Goal: Find specific page/section: Find specific page/section

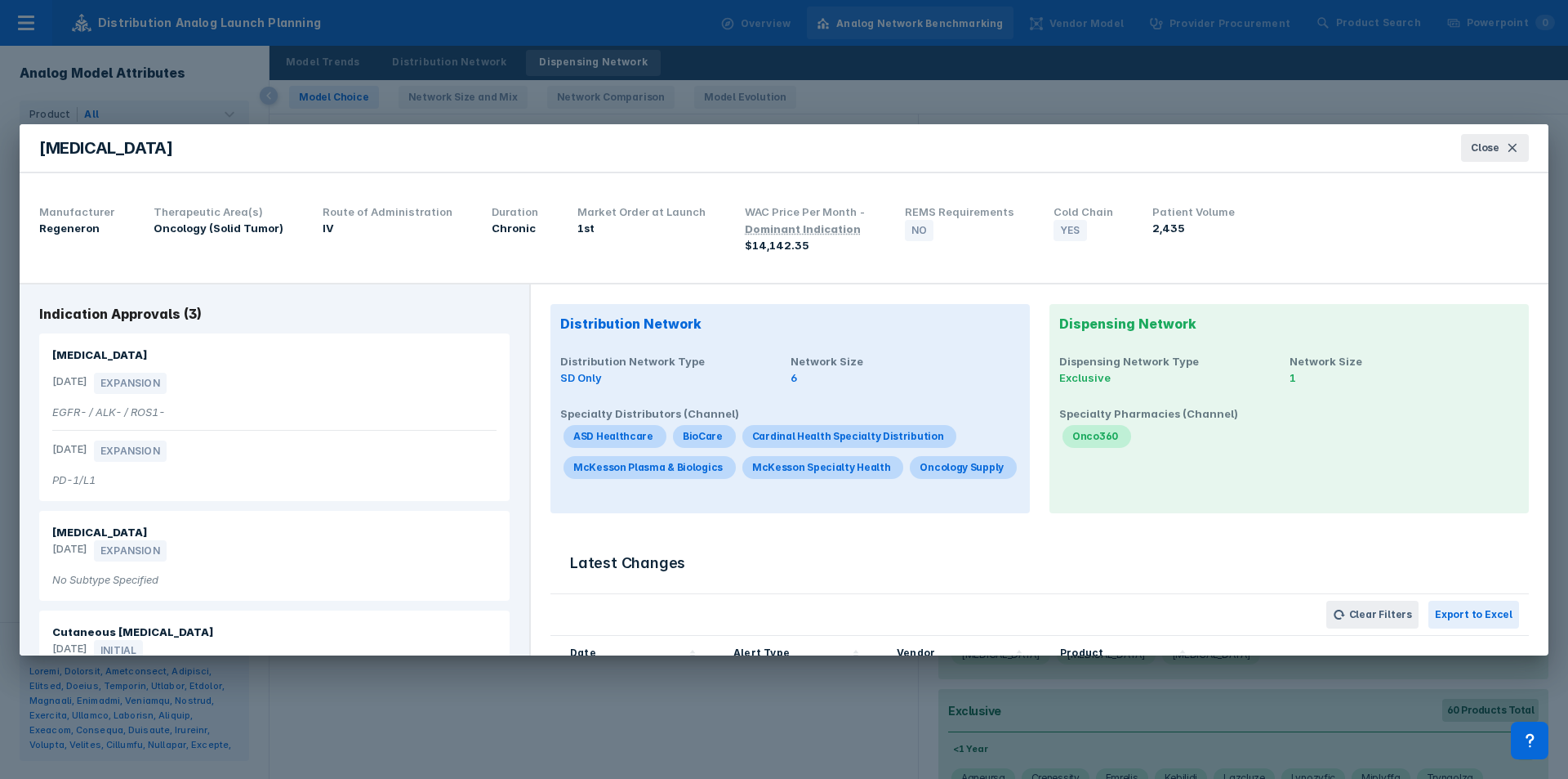
click at [1488, 156] on button "Close" at bounding box center [1494, 147] width 68 height 28
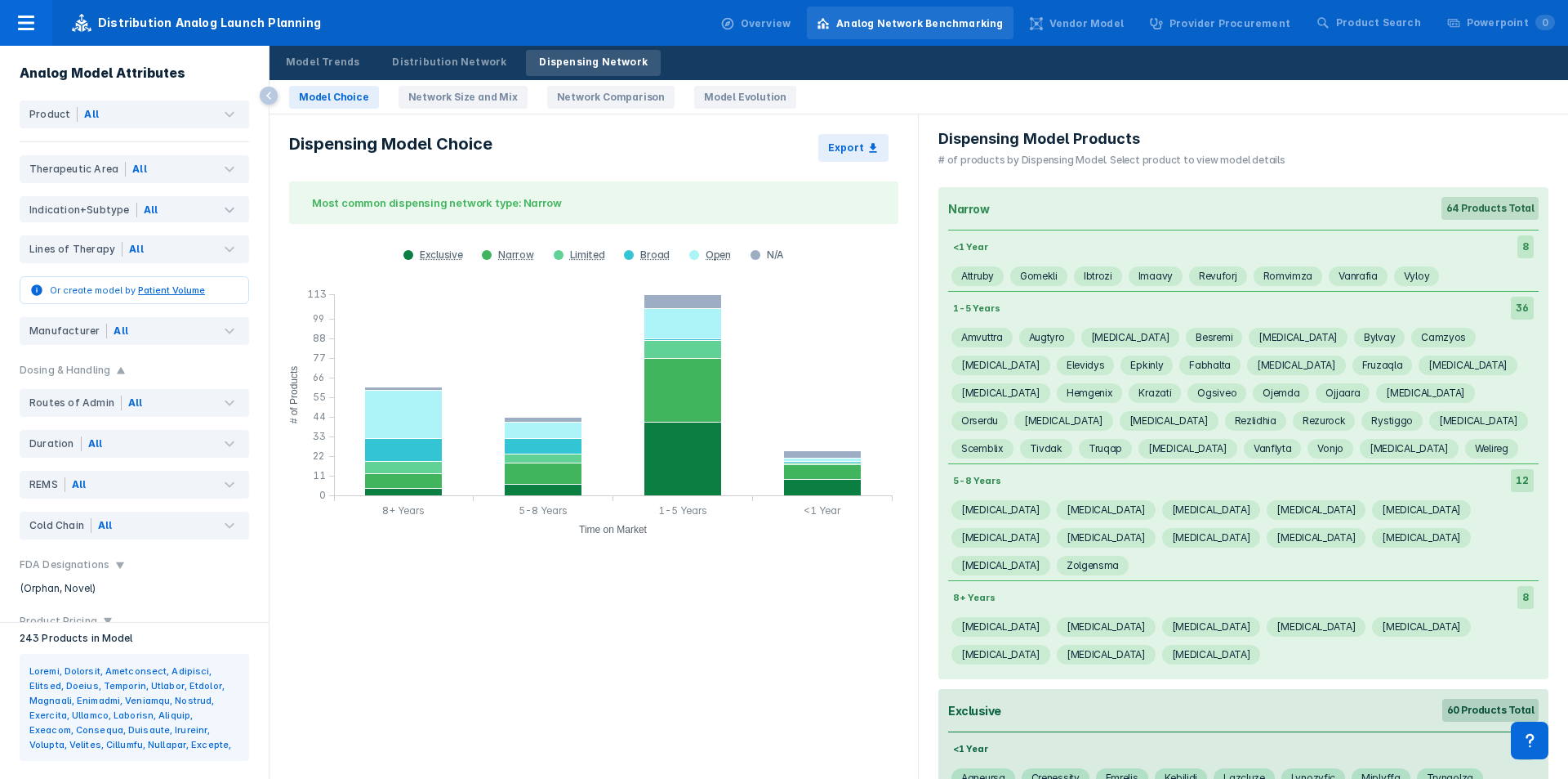
click at [1384, 17] on div "Product Search" at bounding box center [1378, 23] width 85 height 15
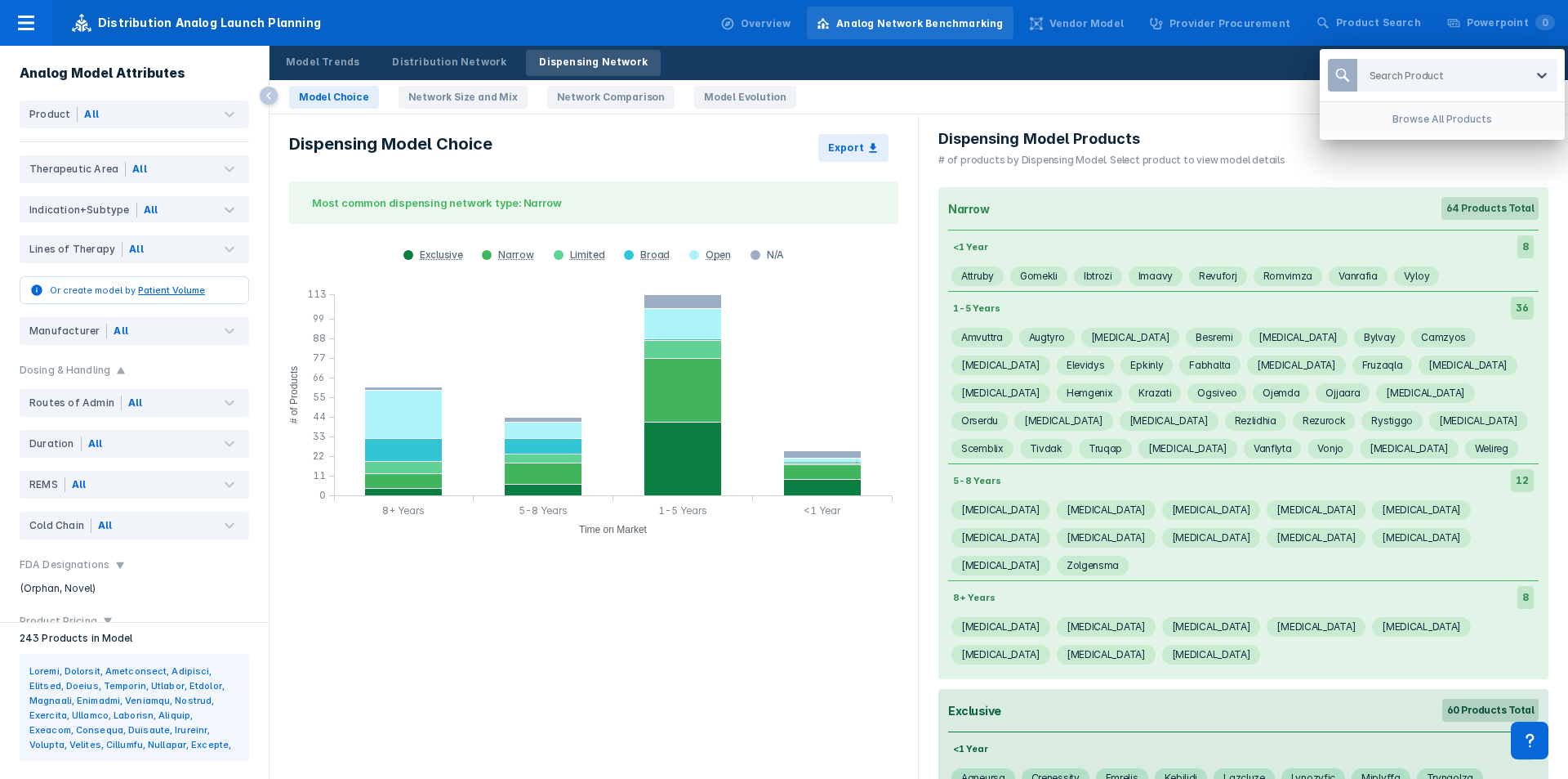
click at [1410, 75] on div at bounding box center [1447, 75] width 155 height 16
type input "t"
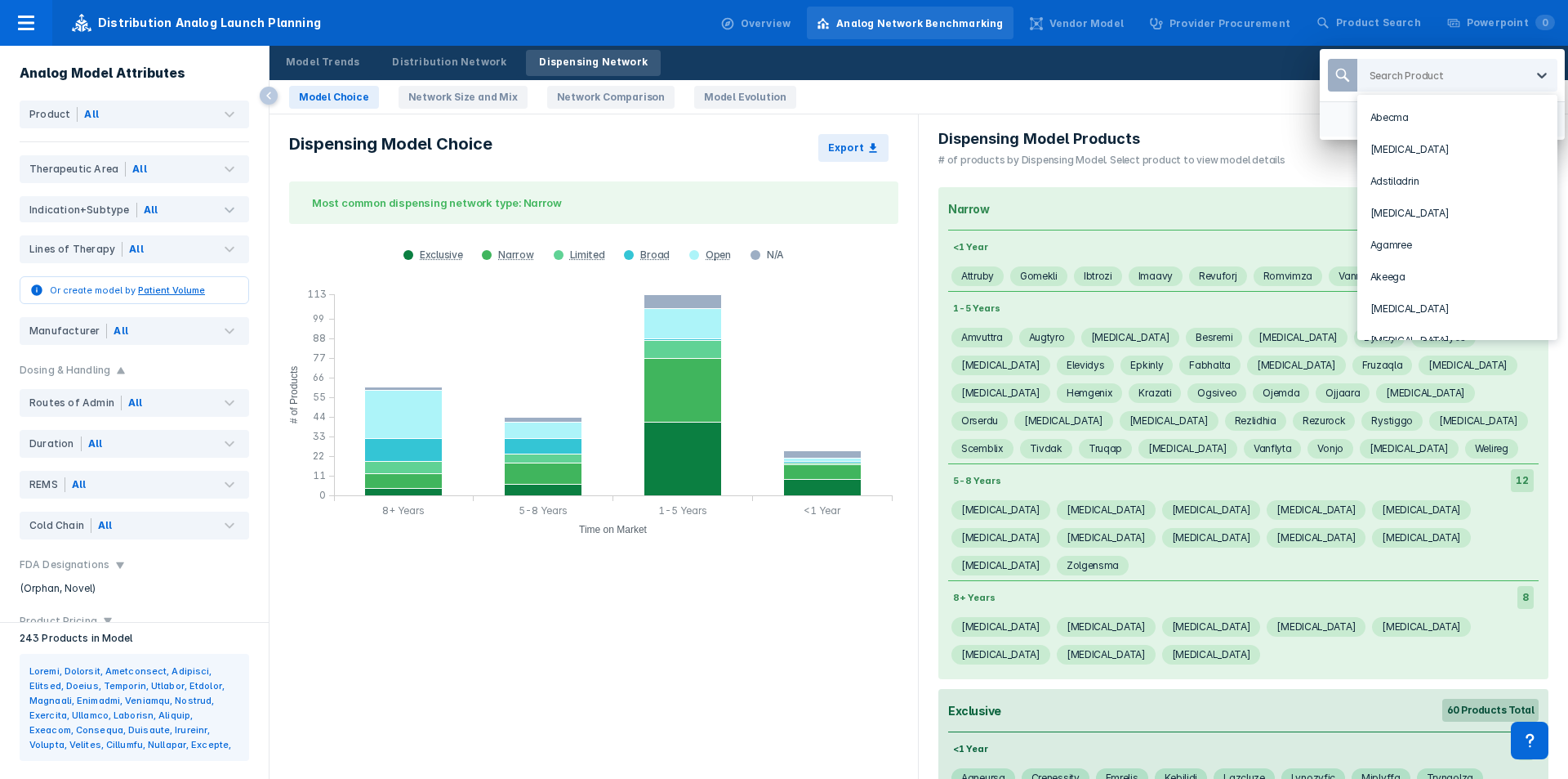
type input "t"
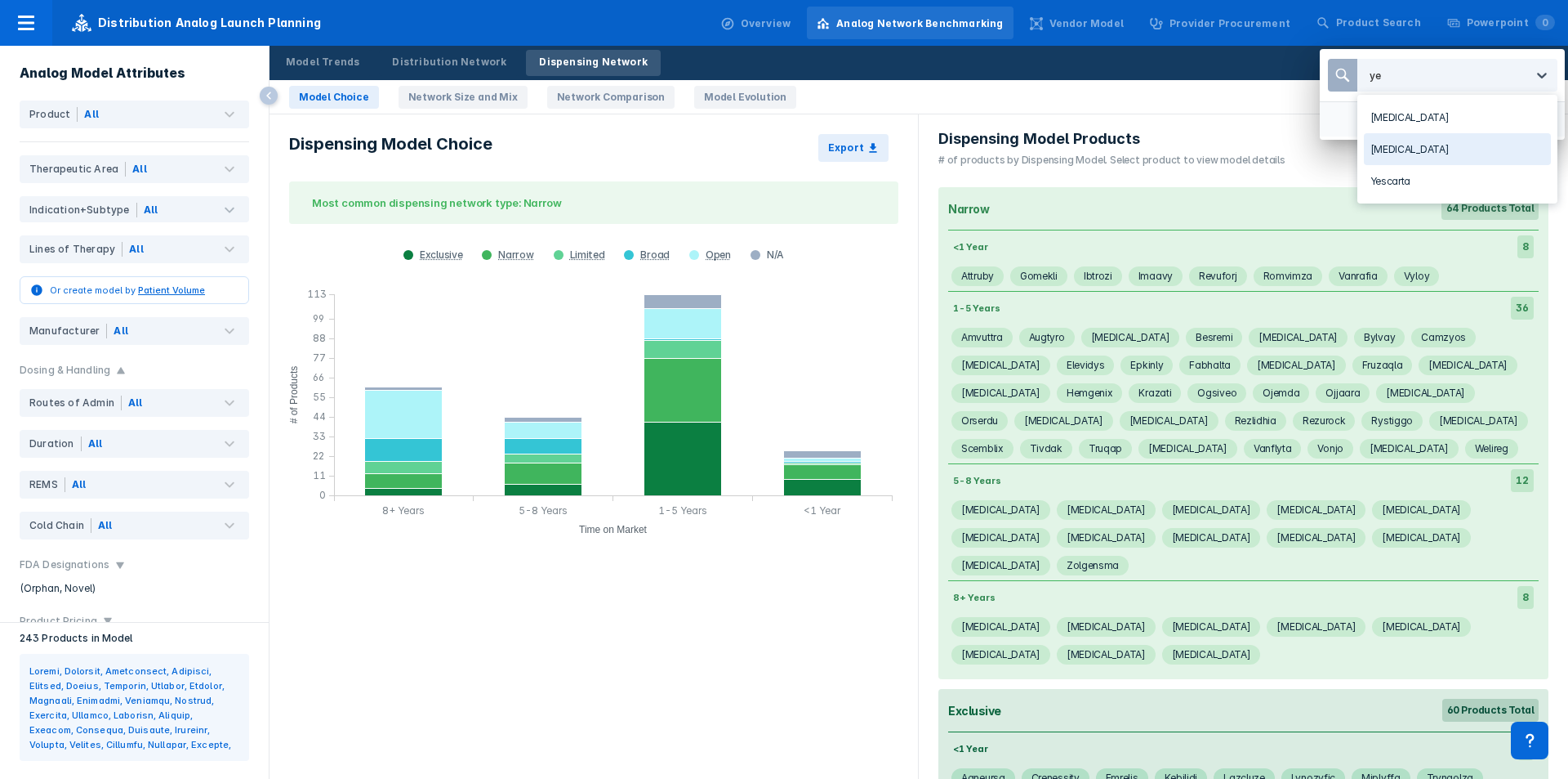
type input "y"
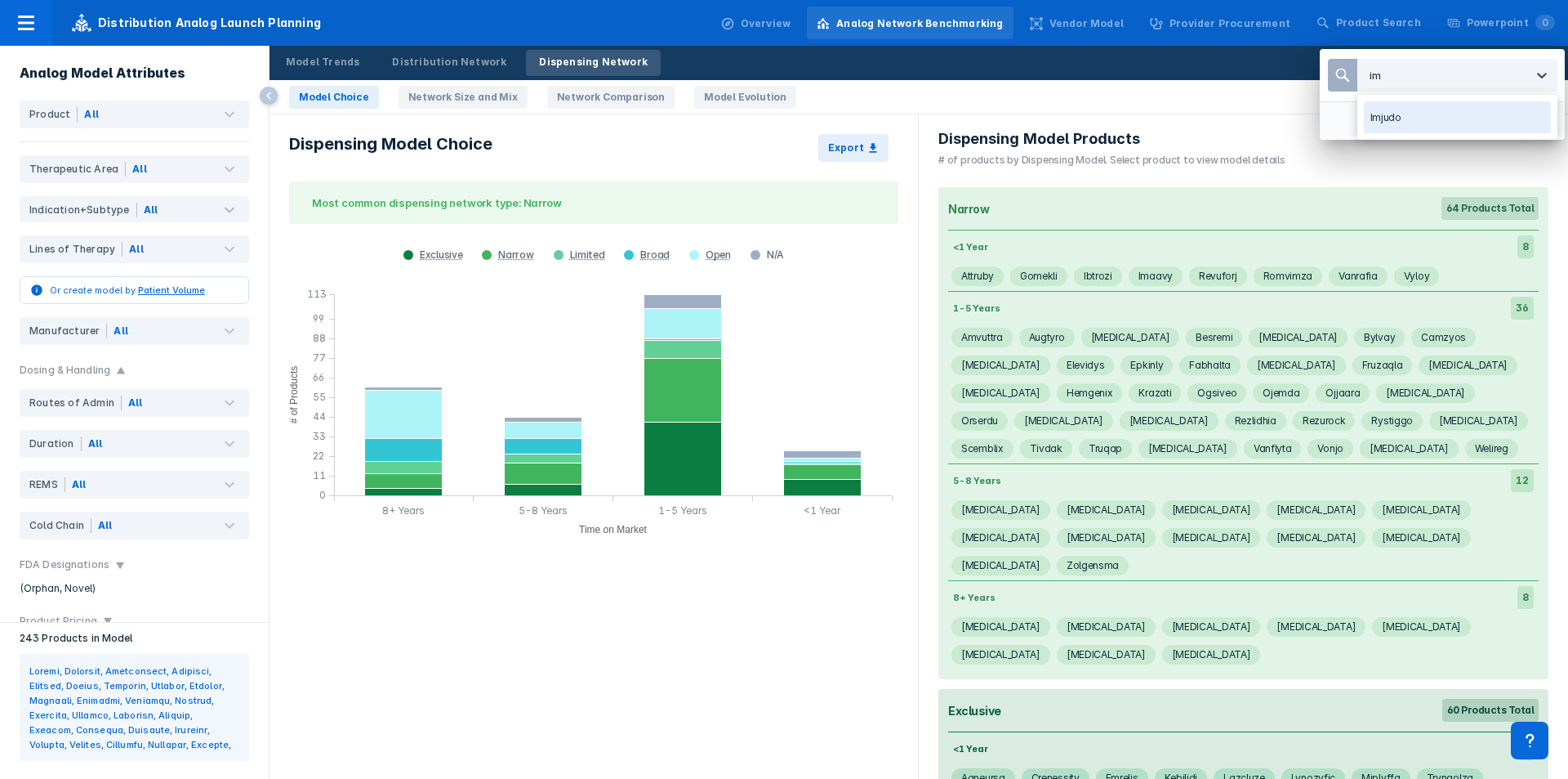
type input "i"
click at [1421, 83] on div at bounding box center [1447, 75] width 155 height 16
type input "r"
type input "t"
type input "x"
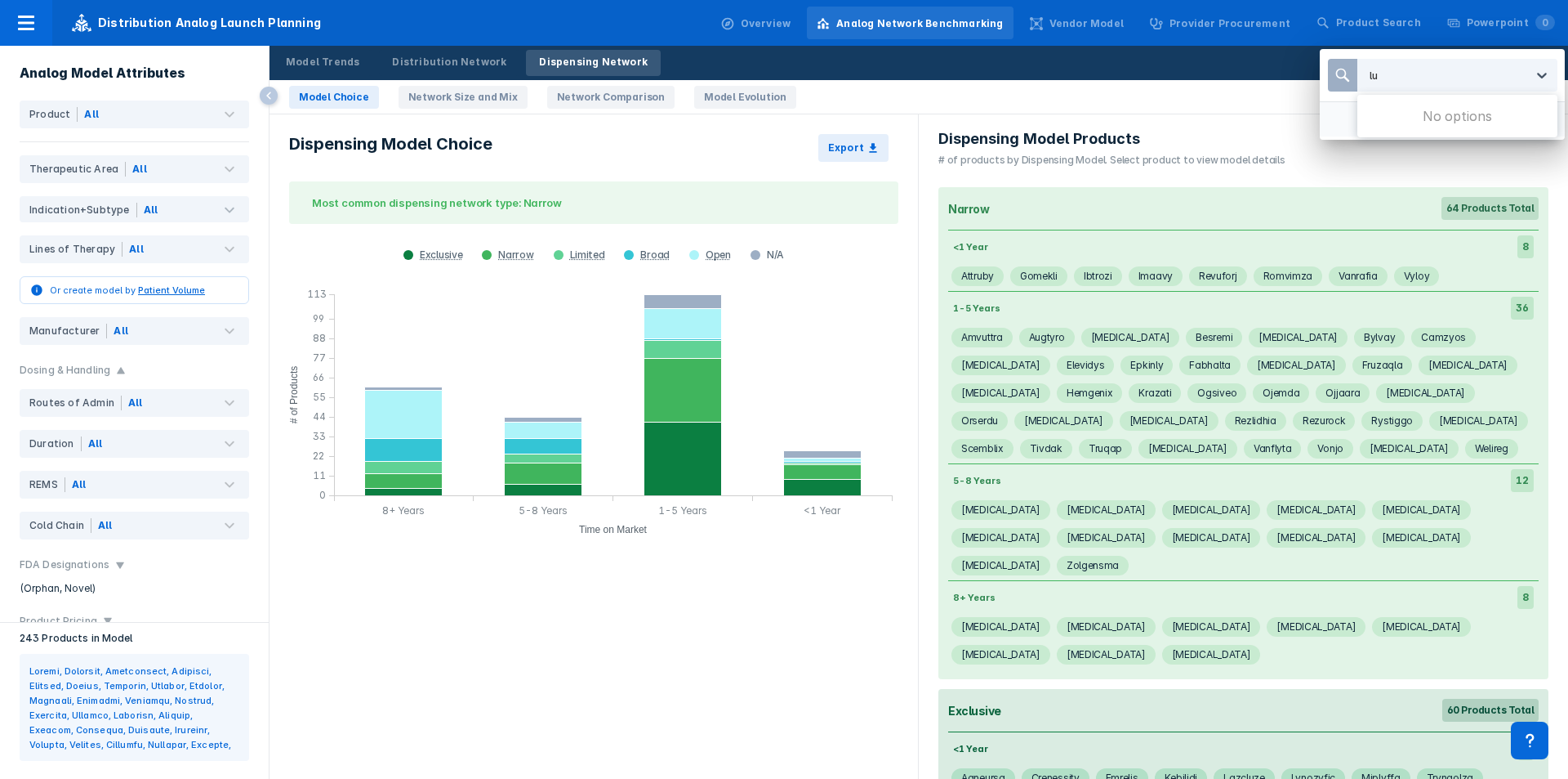
type input "l"
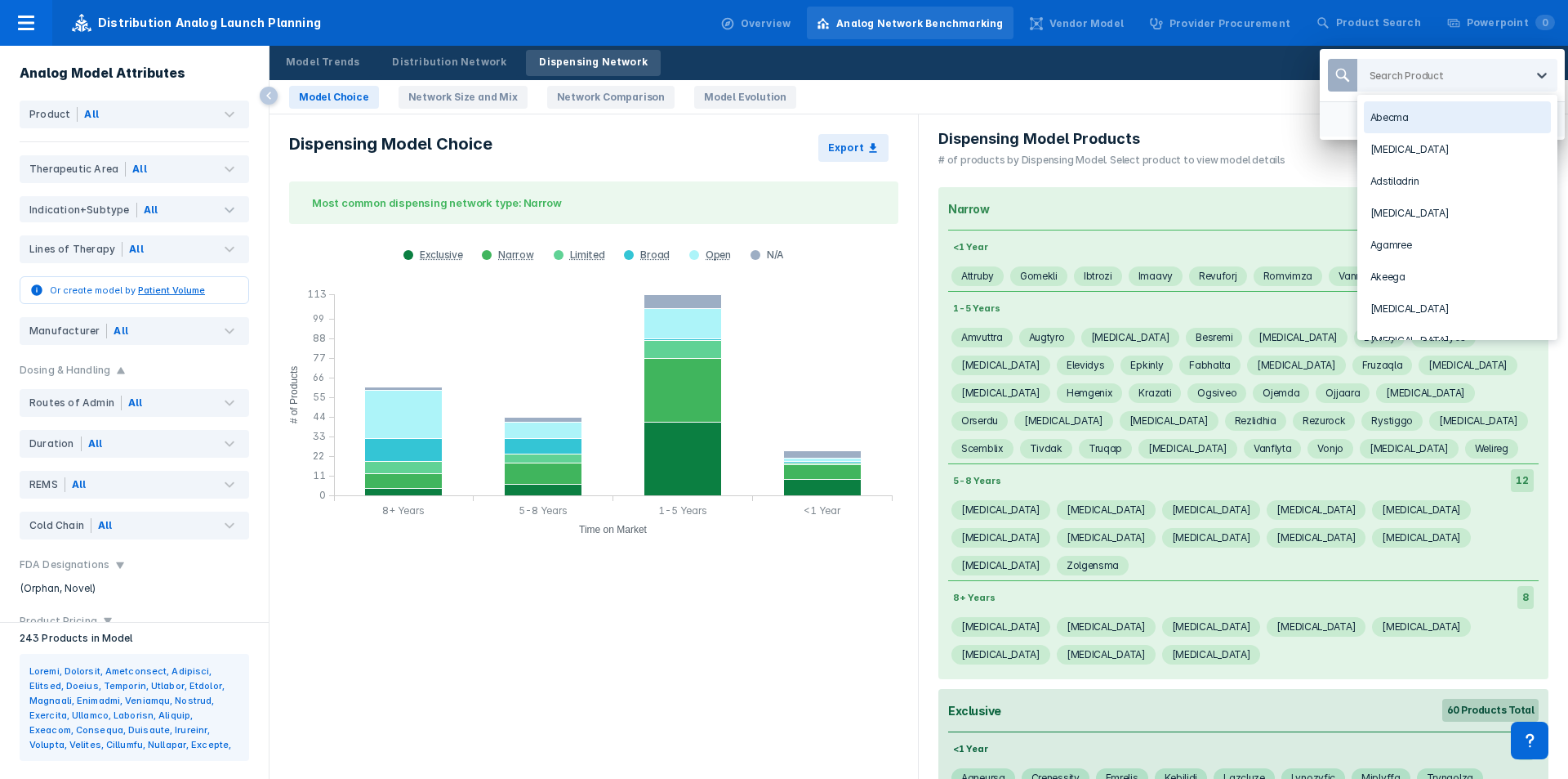
click at [1225, 102] on div "244 results available. Use Up and Down to choose options, press Enter to select…" at bounding box center [784, 390] width 1568 height 779
